Goal: Use online tool/utility: Utilize a website feature to perform a specific function

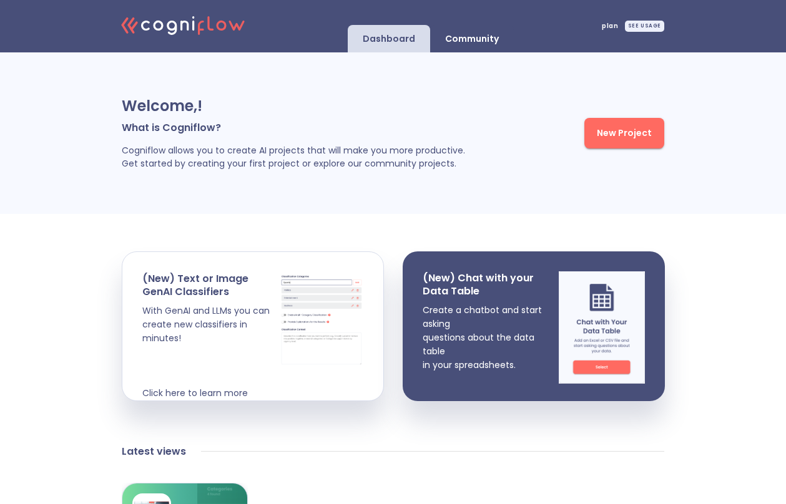
drag, startPoint x: 489, startPoint y: 41, endPoint x: 484, endPoint y: 56, distance: 16.6
click at [489, 41] on p "Community" at bounding box center [472, 39] width 54 height 12
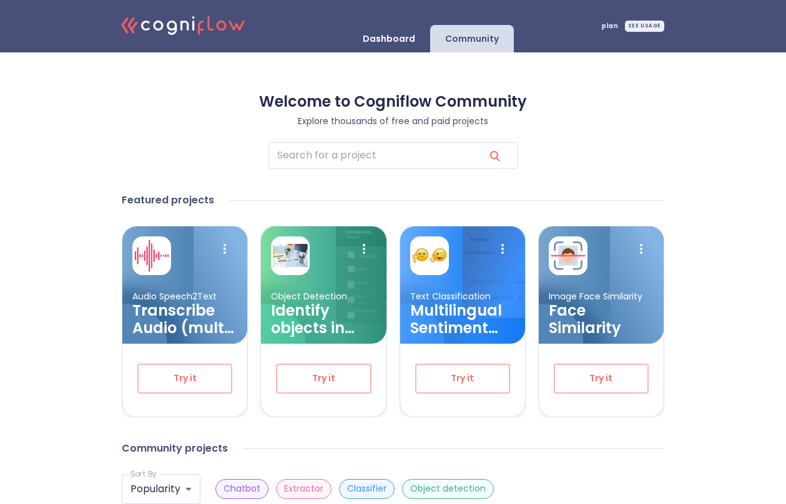
click at [340, 383] on span "Try it" at bounding box center [323, 379] width 52 height 16
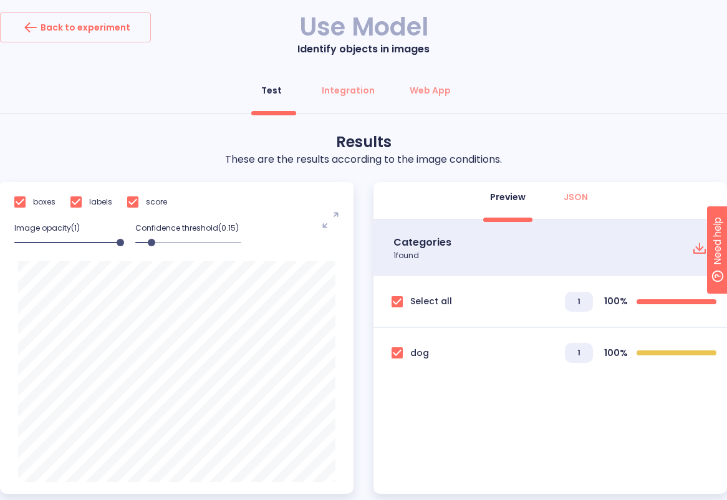
click at [504, 125] on div "Test Integration Web App Test this model Browse your files or drag and drop an …" at bounding box center [363, 314] width 727 height 479
